Goal: Task Accomplishment & Management: Use online tool/utility

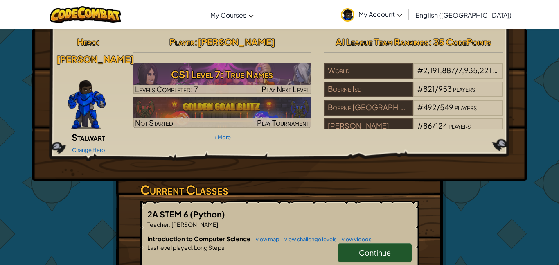
click at [392, 244] on link "Continue" at bounding box center [375, 252] width 74 height 19
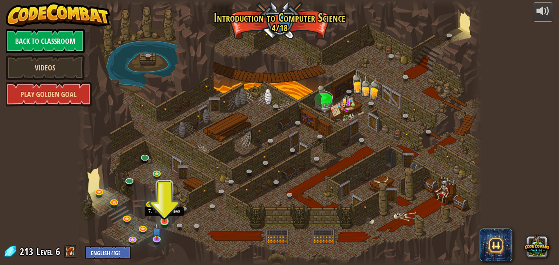
click at [168, 214] on img at bounding box center [163, 211] width 9 height 22
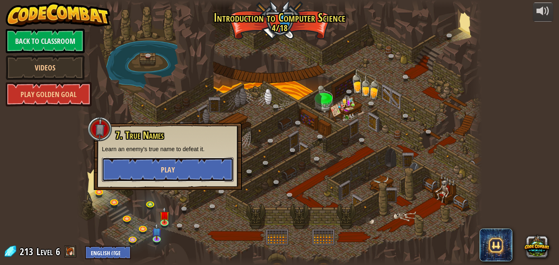
click at [153, 166] on button "Play" at bounding box center [168, 169] width 132 height 25
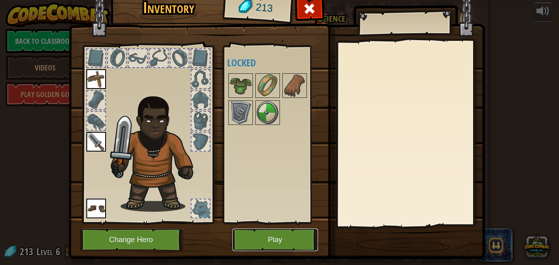
click at [269, 231] on button "Play" at bounding box center [274, 239] width 85 height 22
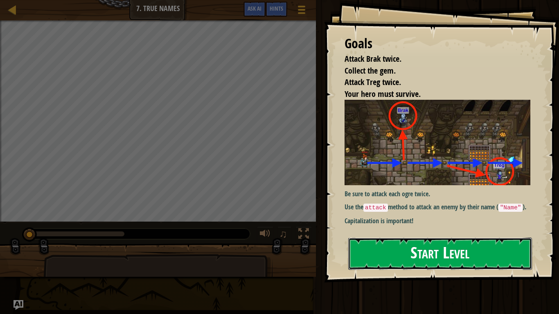
click at [411, 244] on button "Start Level" at bounding box center [440, 254] width 184 height 32
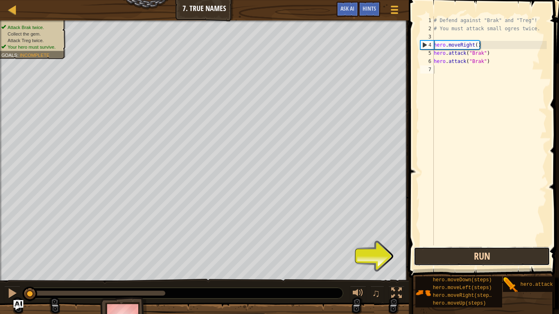
click at [457, 254] on button "Run" at bounding box center [481, 256] width 136 height 19
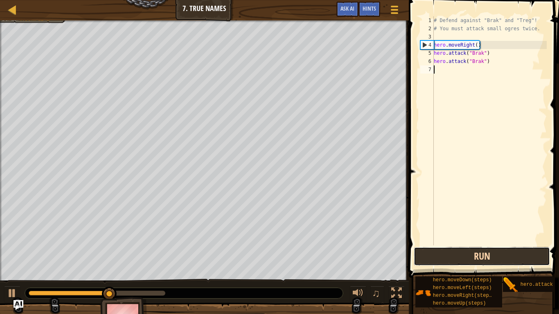
click at [458, 254] on button "Run" at bounding box center [481, 256] width 136 height 19
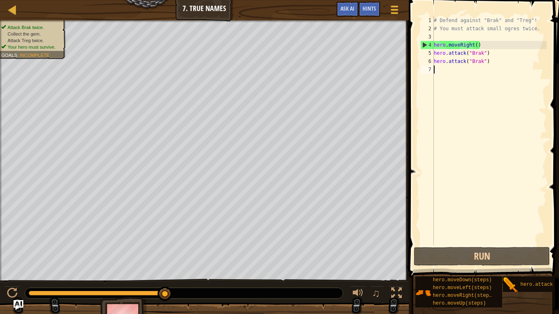
type textarea "h"
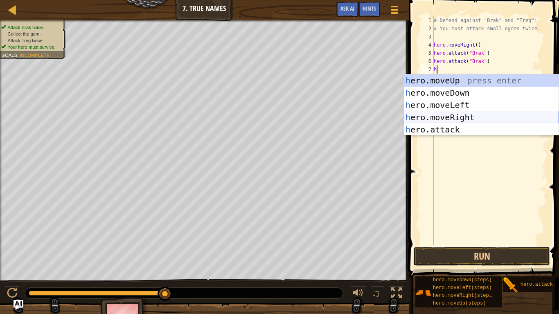
click at [460, 113] on div "h ero.moveUp press enter h ero.moveDown press enter h ero.moveLeft press enter …" at bounding box center [481, 117] width 155 height 86
click at [460, 113] on div "# Defend against "Brak" and "Treg"! # You must attack small ogres twice. hero .…" at bounding box center [489, 138] width 114 height 245
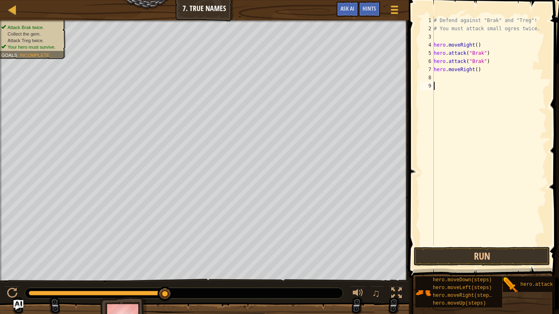
click at [476, 68] on div "# Defend against "Brak" and "Treg"! # You must attack small ogres twice. hero .…" at bounding box center [489, 138] width 114 height 245
type textarea "hero.moveRight(2)"
click at [446, 79] on div "# Defend against "Brak" and "Treg"! # You must attack small ogres twice. hero .…" at bounding box center [489, 138] width 114 height 245
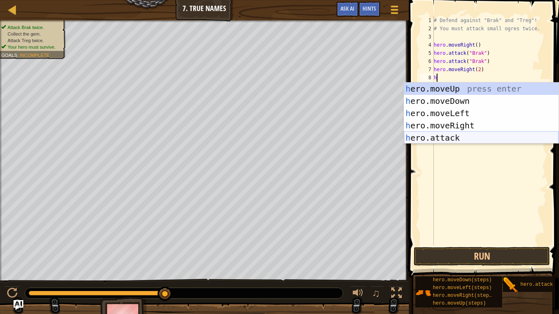
click at [449, 136] on div "h ero.moveUp press enter h ero.moveDown press enter h ero.moveLeft press enter …" at bounding box center [481, 126] width 155 height 86
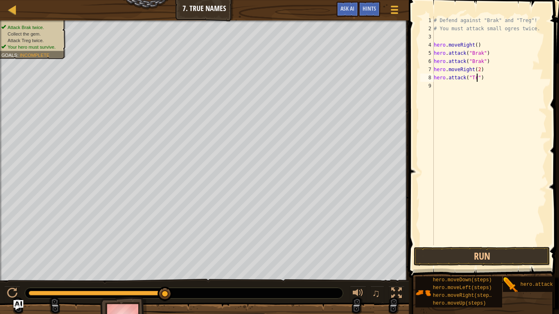
scroll to position [4, 6]
type textarea "hero.attack("Treg")"
click at [441, 88] on div "# Defend against "Brak" and "Treg"! # You must attack small ogres twice. hero .…" at bounding box center [489, 138] width 114 height 245
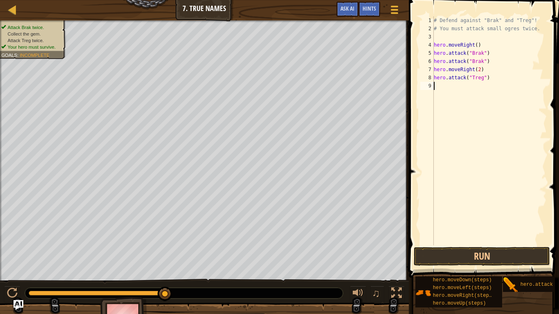
type textarea "h"
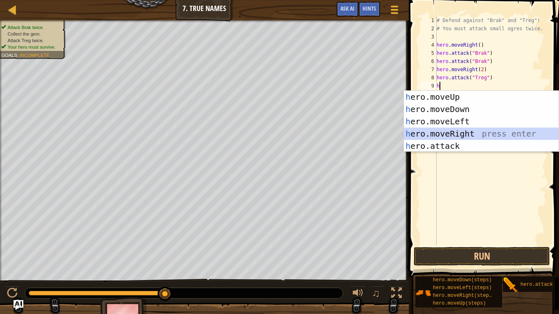
click at [473, 130] on div "h ero.moveUp press enter h ero.moveDown press enter h ero.moveLeft press enter …" at bounding box center [481, 134] width 155 height 86
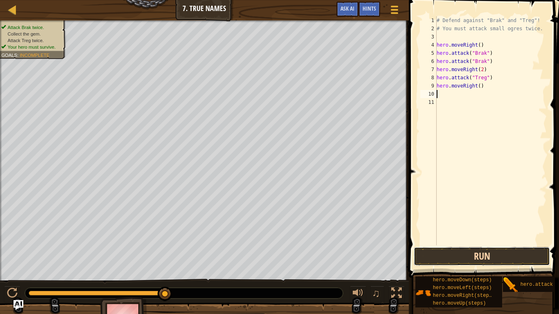
click at [460, 253] on button "Run" at bounding box center [481, 256] width 136 height 19
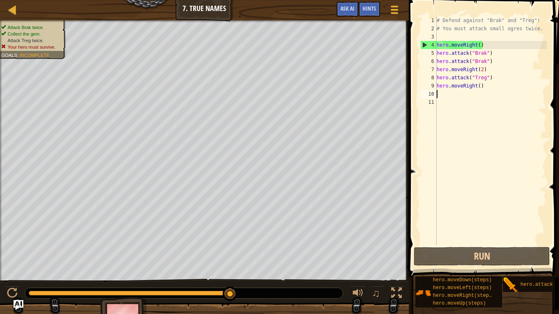
click at [492, 82] on div "# Defend against "Brak" and "Treg"! # You must attack small ogres twice. hero .…" at bounding box center [491, 138] width 112 height 245
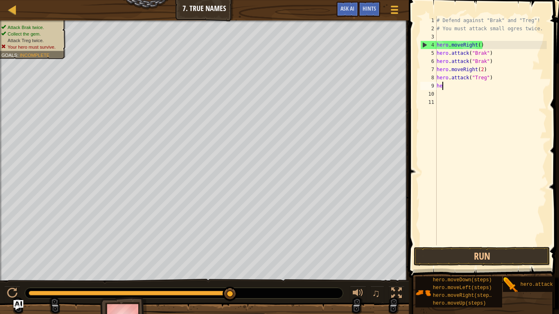
type textarea "h"
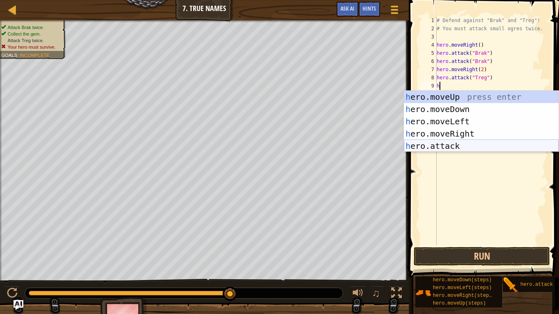
click at [445, 148] on div "h ero.moveUp press enter h ero.moveDown press enter h ero.moveLeft press enter …" at bounding box center [481, 134] width 155 height 86
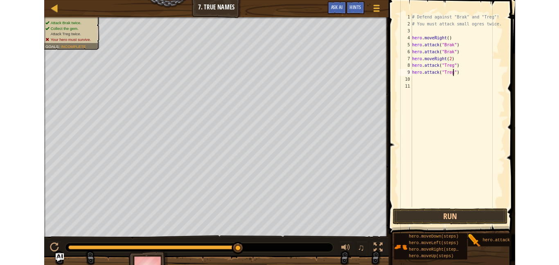
scroll to position [4, 7]
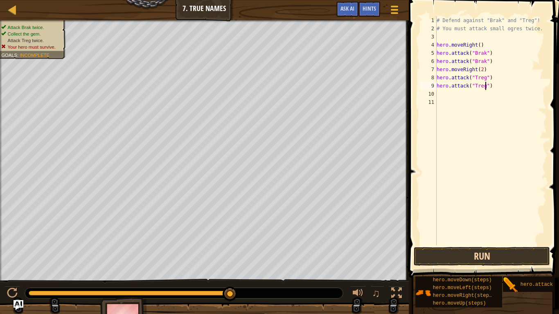
type textarea "hero.attack("Treg")"
click at [492, 262] on button "Run" at bounding box center [481, 256] width 136 height 19
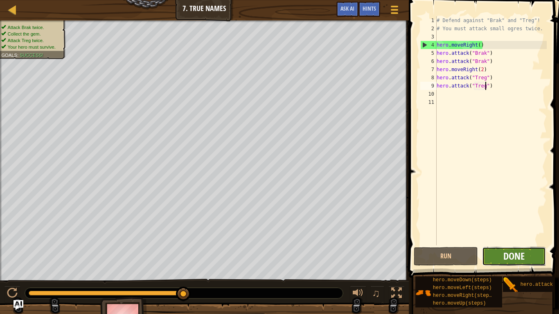
click at [512, 257] on span "Done" at bounding box center [513, 255] width 21 height 13
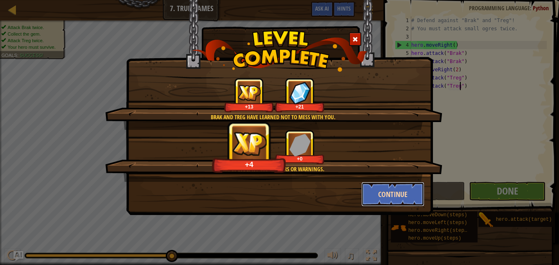
click at [384, 193] on button "Continue" at bounding box center [392, 194] width 63 height 25
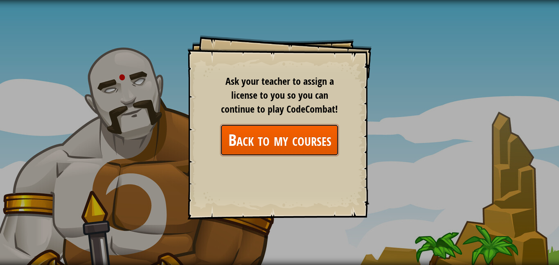
click at [312, 147] on link "Back to my courses" at bounding box center [279, 139] width 119 height 31
